Goal: Task Accomplishment & Management: Complete application form

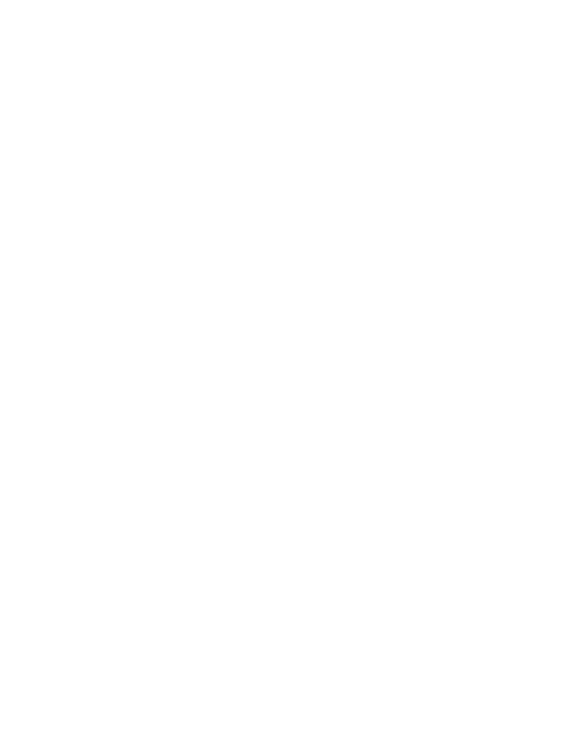
click at [0, 0] on slot "Terug naar inloggen" at bounding box center [0, 0] width 0 height 0
click at [0, 0] on slot "Terug naar app" at bounding box center [0, 0] width 0 height 0
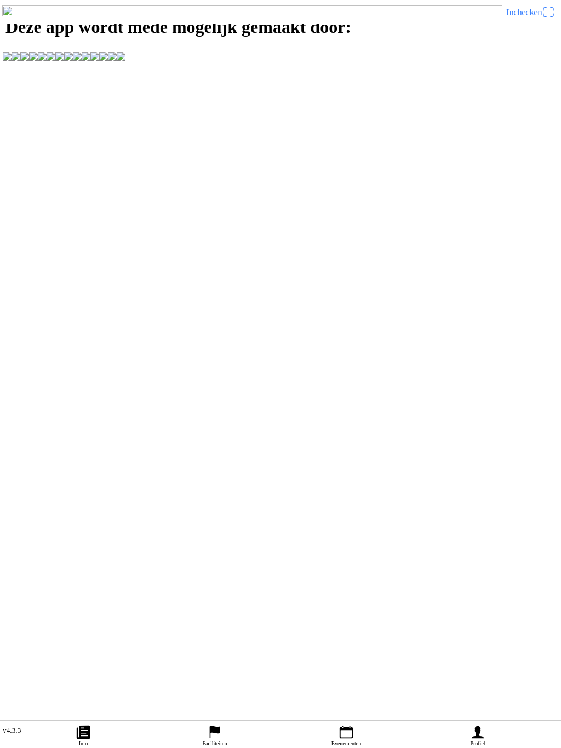
click at [84, 740] on ion-label "Info" at bounding box center [83, 743] width 9 height 6
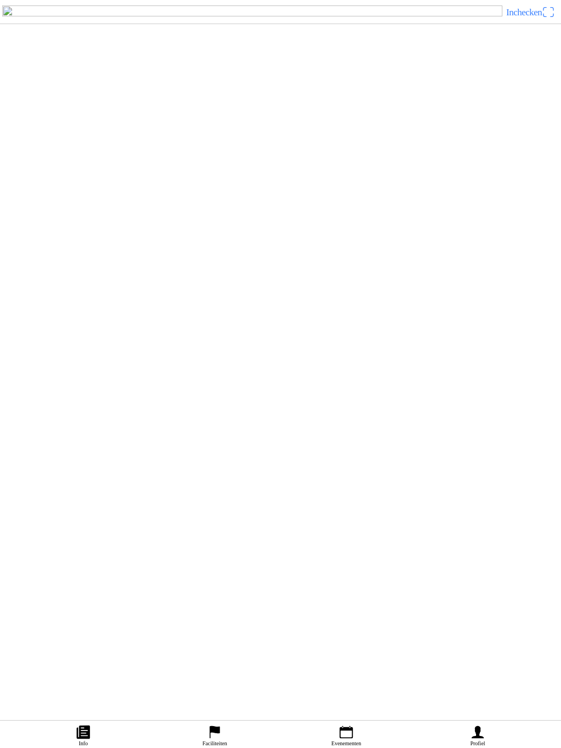
click at [479, 726] on icon "person" at bounding box center [477, 732] width 12 height 13
click at [324, 114] on span "Een account aanmaken" at bounding box center [280, 101] width 541 height 25
click at [0, 0] on slot "Registreren" at bounding box center [0, 0] width 0 height 0
click at [240, 59] on button "button" at bounding box center [285, 47] width 552 height 24
click at [197, 106] on input "text" at bounding box center [283, 95] width 548 height 22
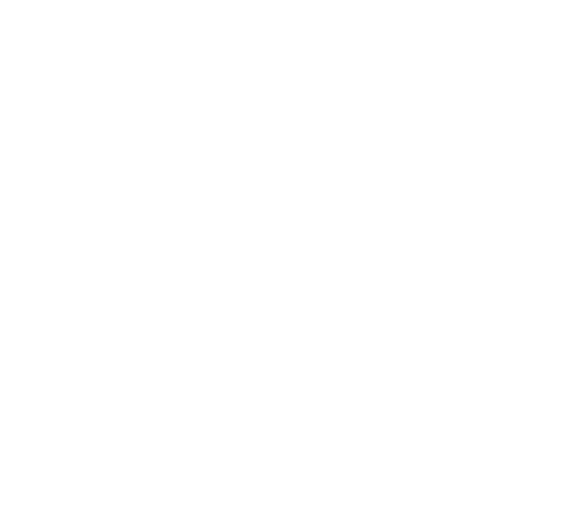
type input "Sander"
click at [64, 130] on input "text" at bounding box center [283, 119] width 548 height 22
type input "Gerdes"
click at [47, 154] on input "email" at bounding box center [283, 144] width 548 height 22
type input "[EMAIL_ADDRESS][DOMAIN_NAME]"
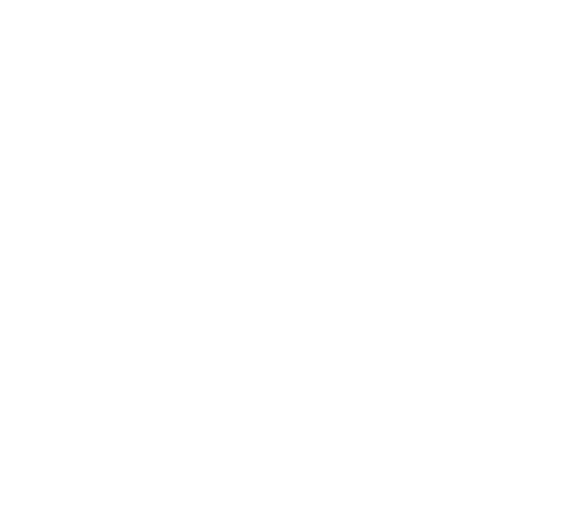
click at [66, 179] on input "email" at bounding box center [283, 168] width 548 height 22
click at [66, 227] on button "button" at bounding box center [285, 216] width 552 height 24
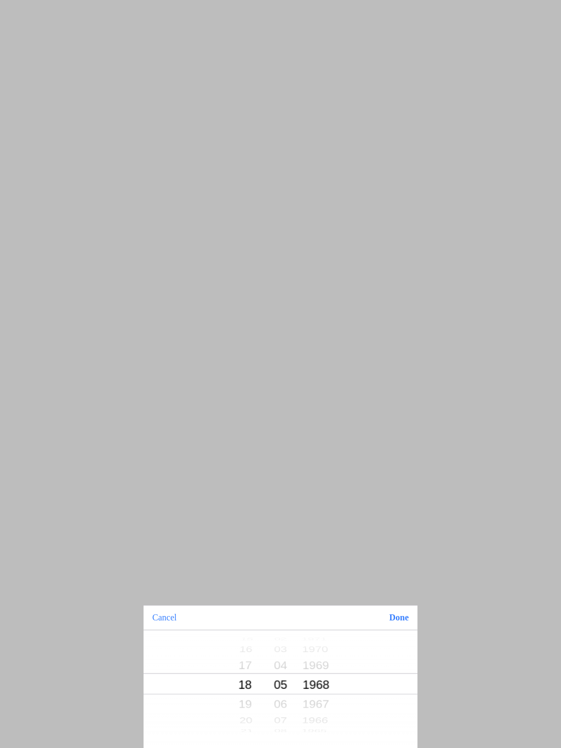
click at [405, 625] on button "Done" at bounding box center [398, 618] width 37 height 24
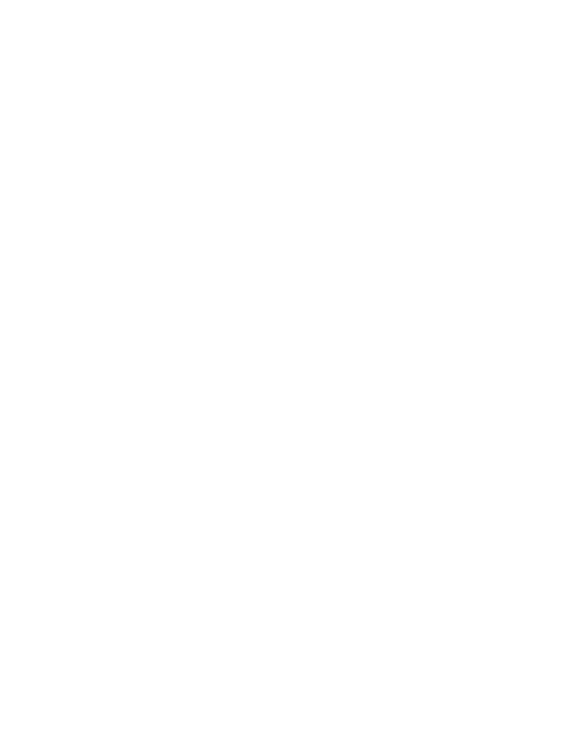
type input "Sander"
click at [405, 420] on span "button" at bounding box center [280, 407] width 541 height 25
click at [0, 0] on slot "Registreren" at bounding box center [0, 0] width 0 height 0
